Goal: Task Accomplishment & Management: Use online tool/utility

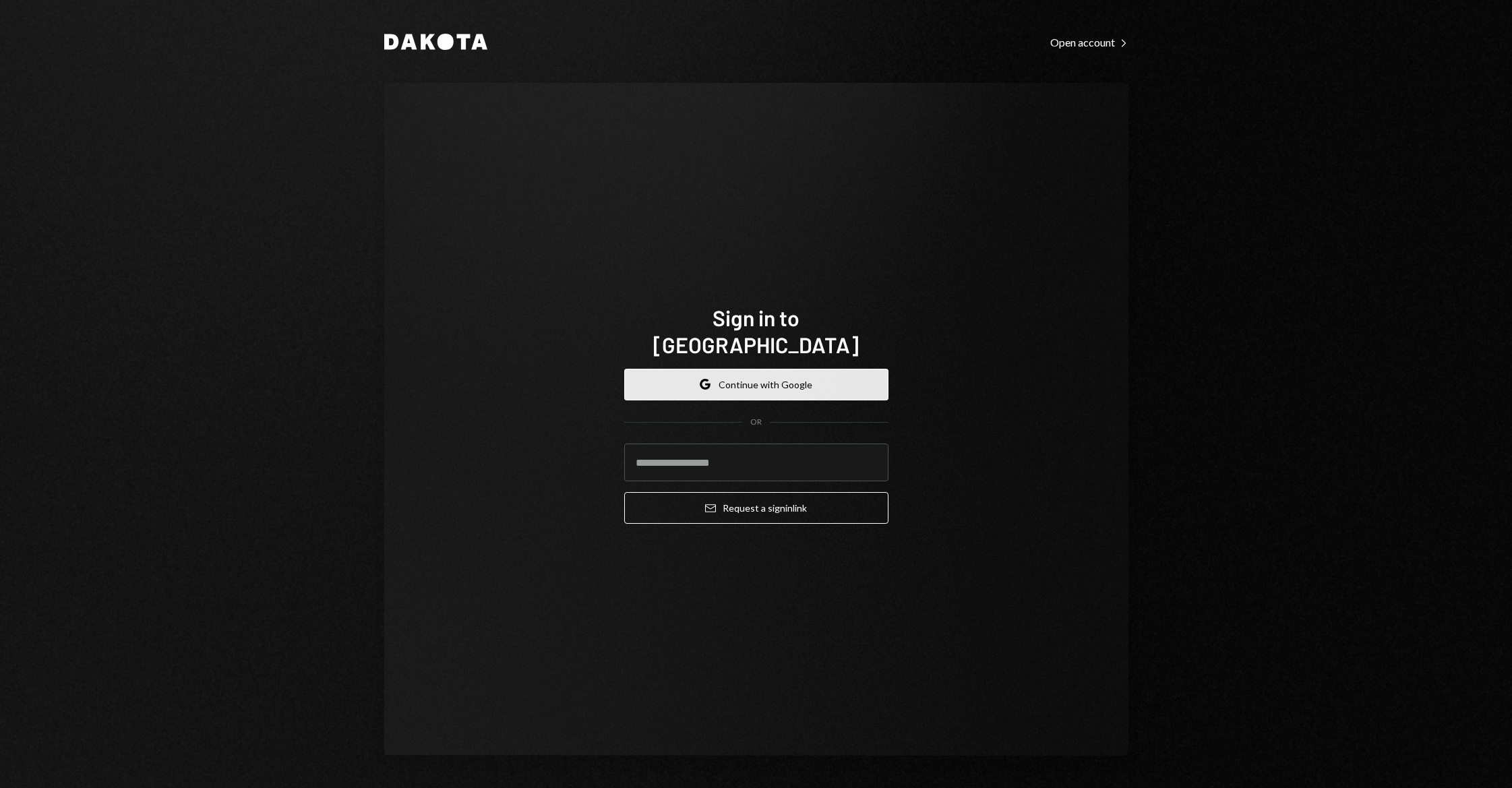
click at [783, 369] on button "Google Continue with Google" at bounding box center [756, 384] width 264 height 32
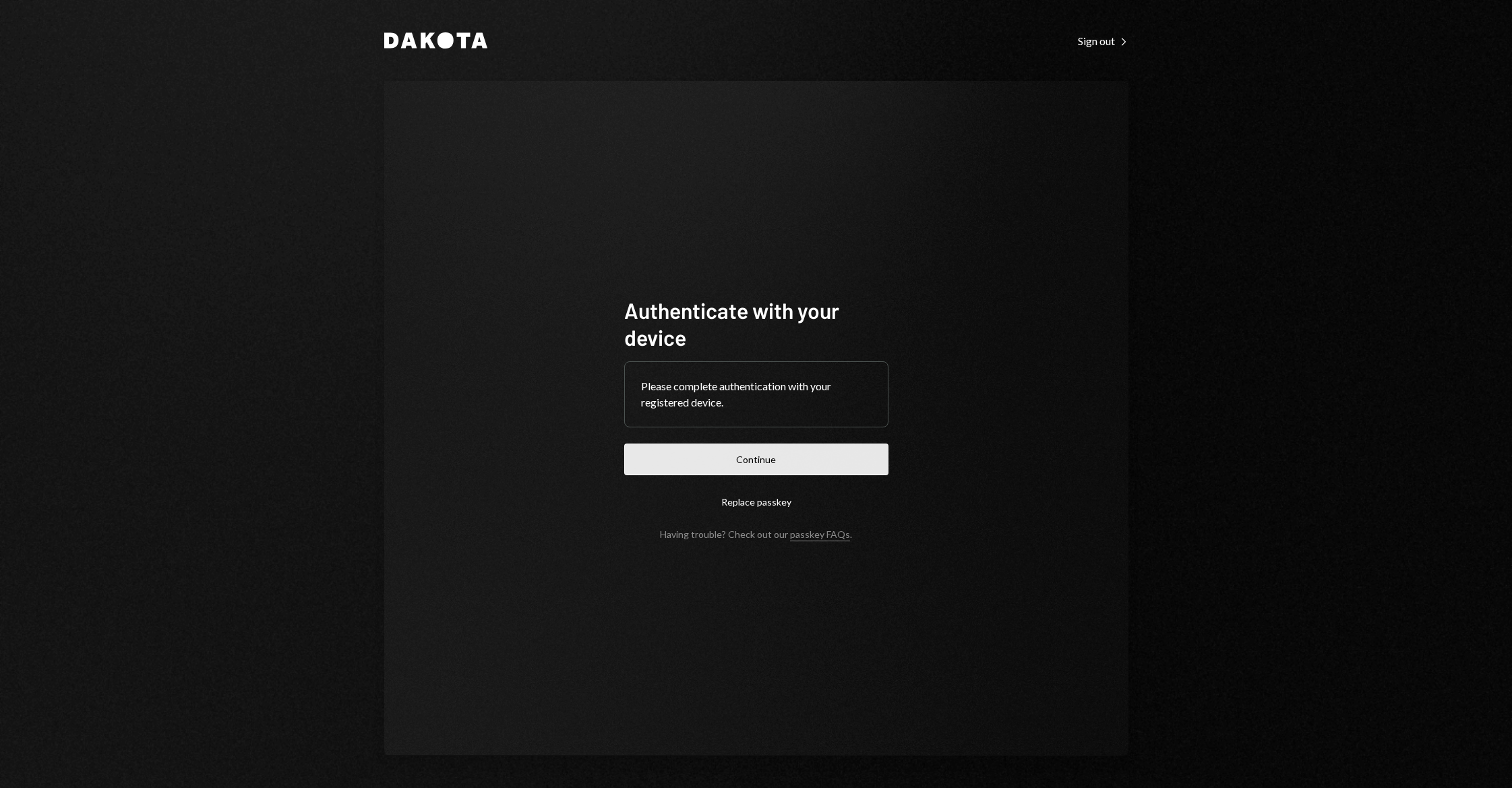
click at [775, 462] on button "Continue" at bounding box center [756, 459] width 264 height 32
